Goal: Information Seeking & Learning: Learn about a topic

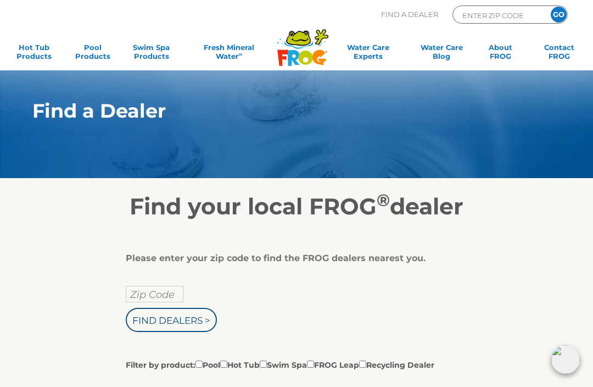
click at [150, 294] on input "Zip Code" at bounding box center [155, 294] width 58 height 16
type input "Zip Code"
click at [163, 296] on input "text" at bounding box center [155, 294] width 58 height 16
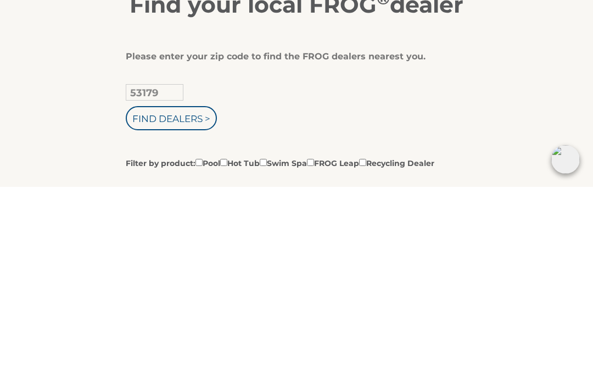
type input "53179"
click at [172, 306] on input "Find Dealers >" at bounding box center [171, 318] width 91 height 24
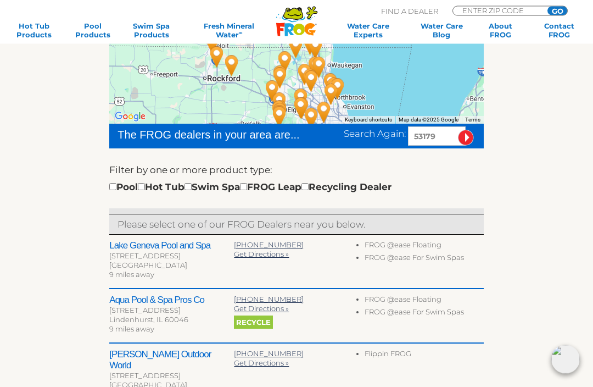
scroll to position [220, 0]
click at [35, 29] on link "Hot Tub Products" at bounding box center [34, 30] width 46 height 18
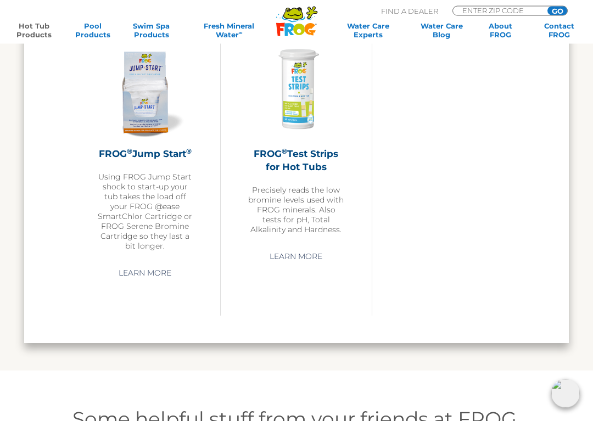
scroll to position [2230, 0]
click at [142, 276] on link "Learn More" at bounding box center [145, 273] width 78 height 20
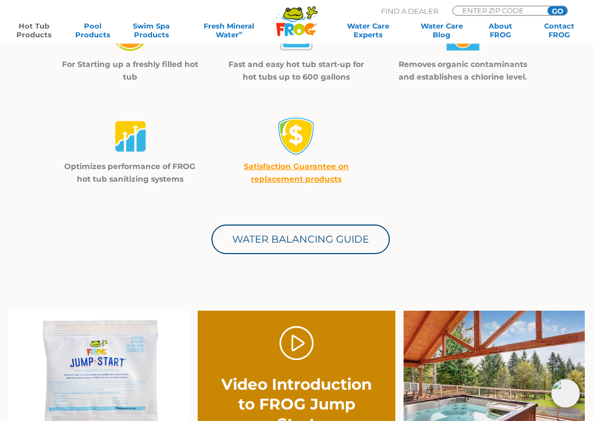
scroll to position [354, 0]
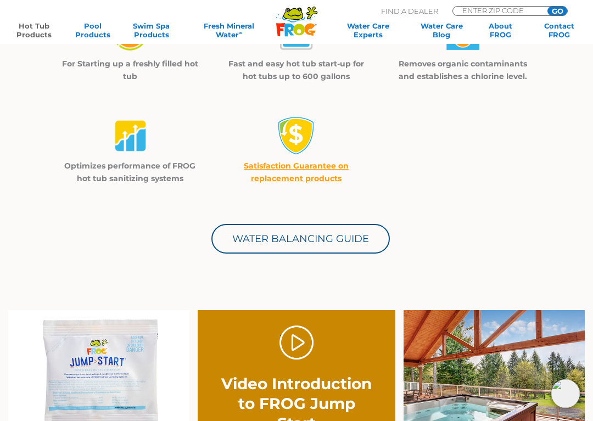
click at [331, 234] on link "Water Balancing Guide" at bounding box center [300, 239] width 178 height 30
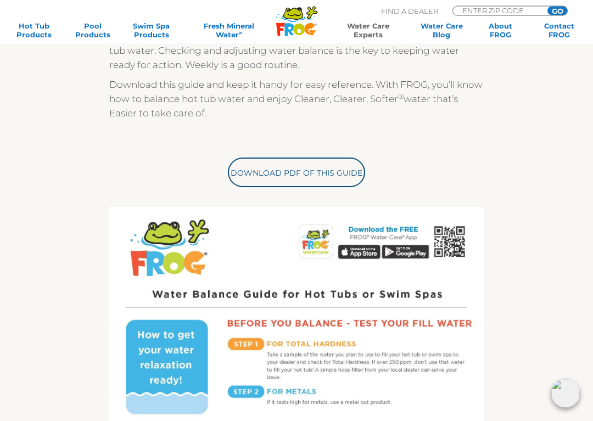
scroll to position [274, 0]
click at [64, 188] on div "Get the FROG ® Water Balancing Guide that makes it easy! Follow 4 Tips for succ…" at bounding box center [296, 383] width 561 height 774
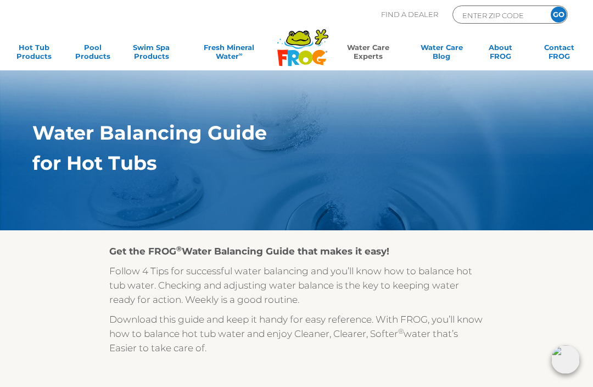
scroll to position [38, 0]
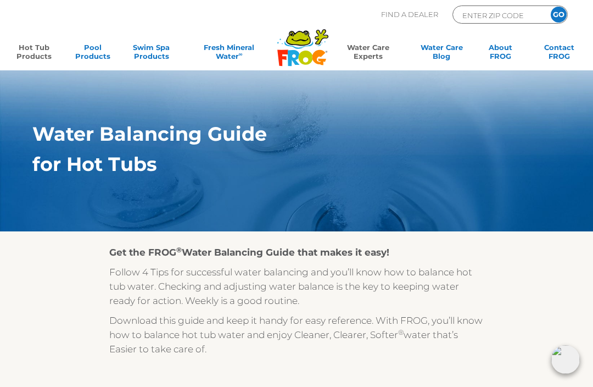
click at [36, 49] on link "Hot Tub Products" at bounding box center [34, 54] width 46 height 22
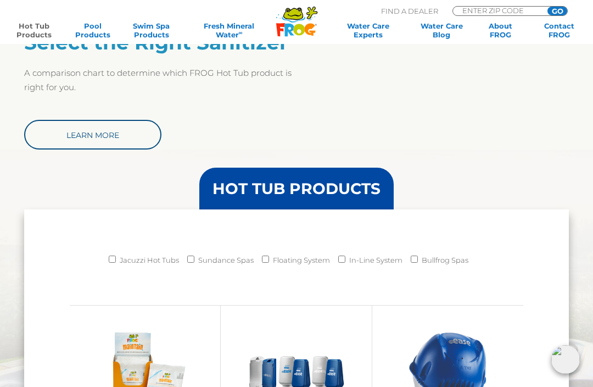
scroll to position [779, 0]
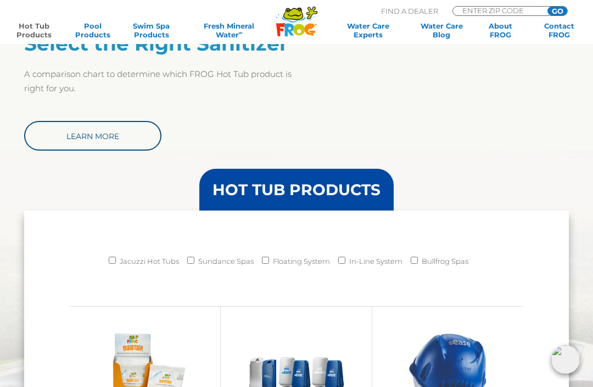
click at [91, 133] on link "Learn More" at bounding box center [92, 136] width 137 height 30
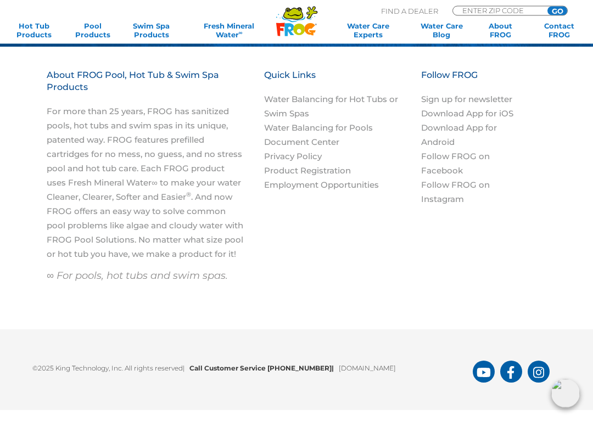
scroll to position [1301, 0]
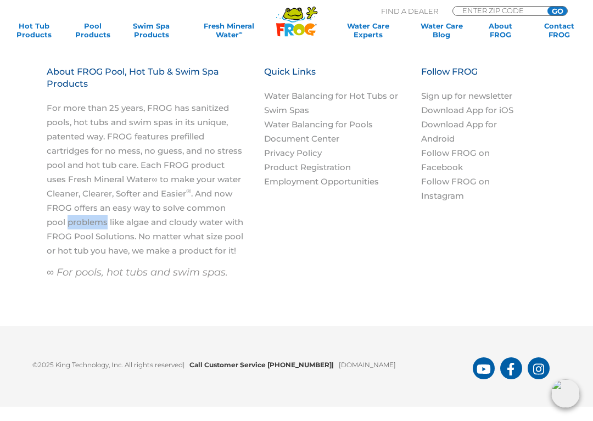
click at [63, 320] on div "About FROG Pool, Hot Tub & Swim Spa Products For more than 25 years, FROG has s…" at bounding box center [296, 184] width 593 height 283
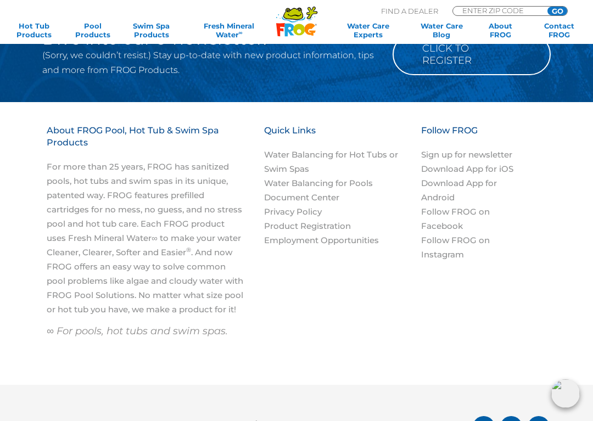
scroll to position [1254, 0]
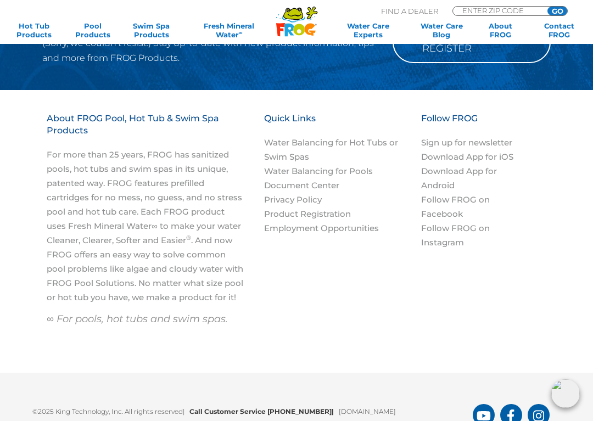
click at [530, 286] on div "About FROG Pool, Hot Tub & Swim Spa Products For more than 25 years, FROG has s…" at bounding box center [296, 232] width 545 height 238
click at [496, 158] on link "Download App for iOS" at bounding box center [467, 157] width 92 height 10
